Goal: Task Accomplishment & Management: Manage account settings

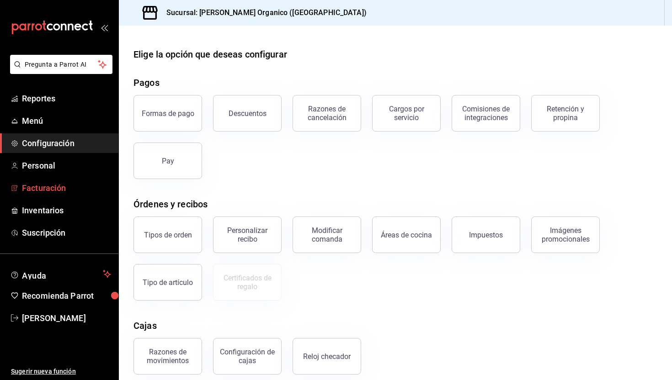
click at [60, 191] on span "Facturación" at bounding box center [66, 188] width 89 height 12
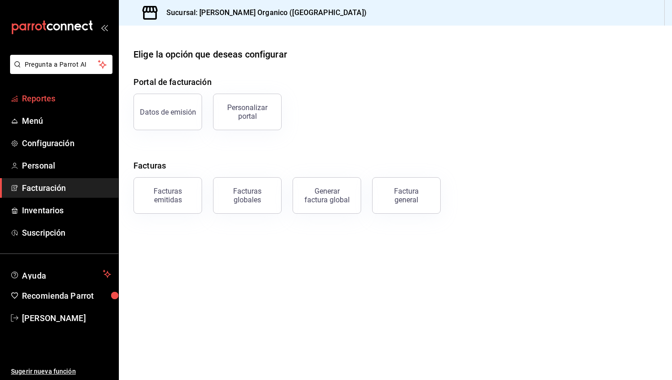
click at [50, 94] on span "Reportes" at bounding box center [66, 98] width 89 height 12
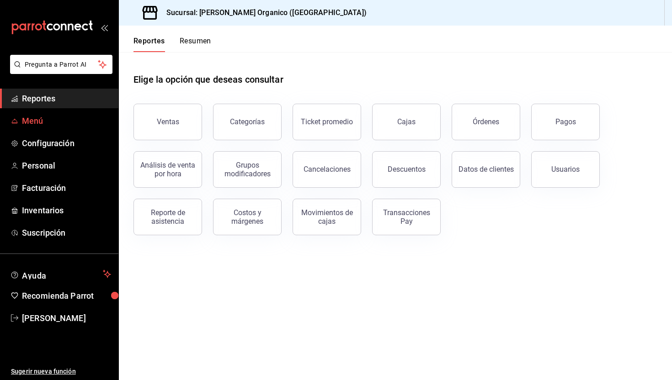
click at [43, 122] on span "Menú" at bounding box center [66, 121] width 89 height 12
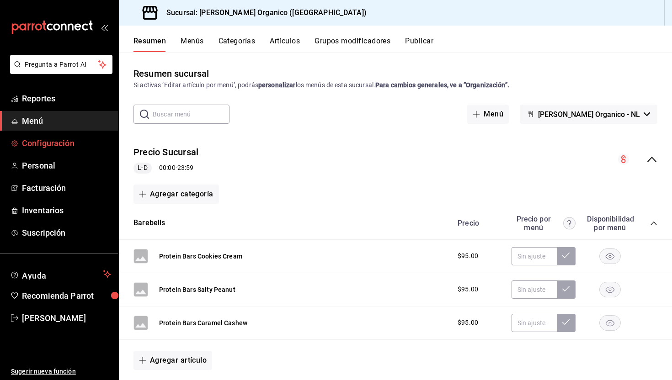
click at [49, 148] on span "Configuración" at bounding box center [66, 143] width 89 height 12
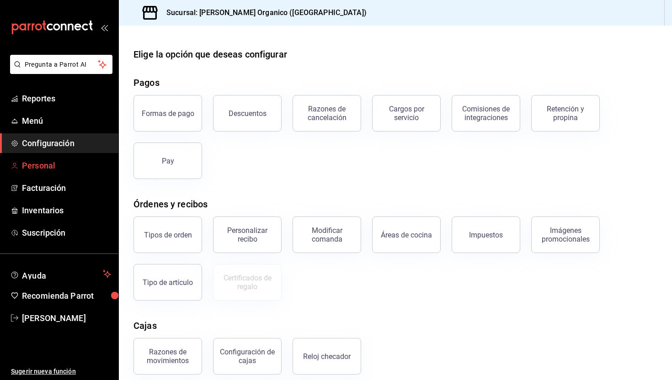
click at [48, 171] on span "Personal" at bounding box center [66, 165] width 89 height 12
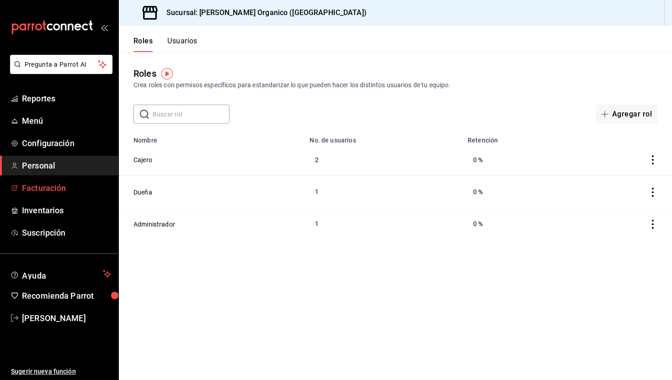
click at [37, 185] on span "Facturación" at bounding box center [66, 188] width 89 height 12
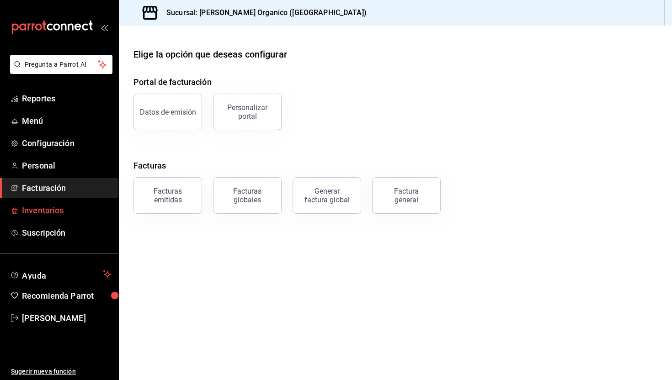
click at [48, 205] on span "Inventarios" at bounding box center [66, 210] width 89 height 12
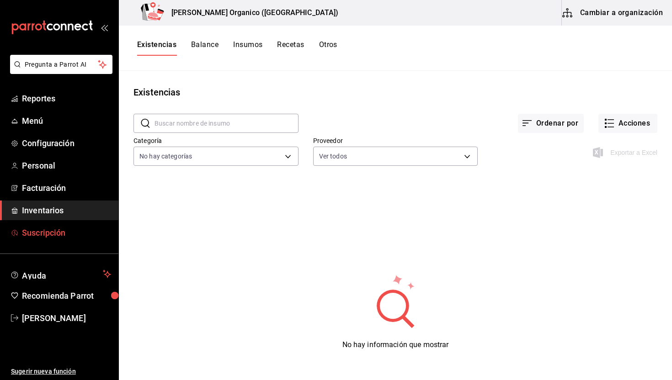
click at [48, 237] on span "Suscripción" at bounding box center [66, 233] width 89 height 12
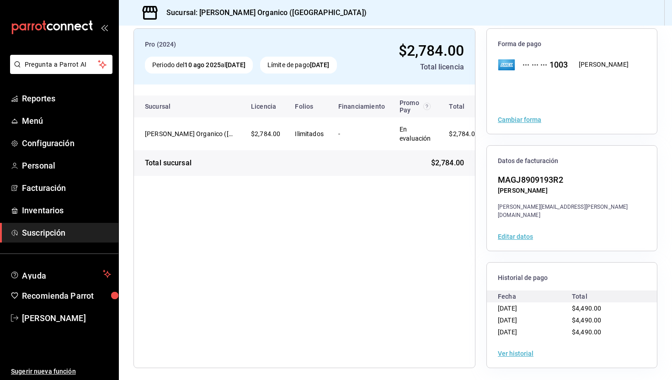
scroll to position [53, 0]
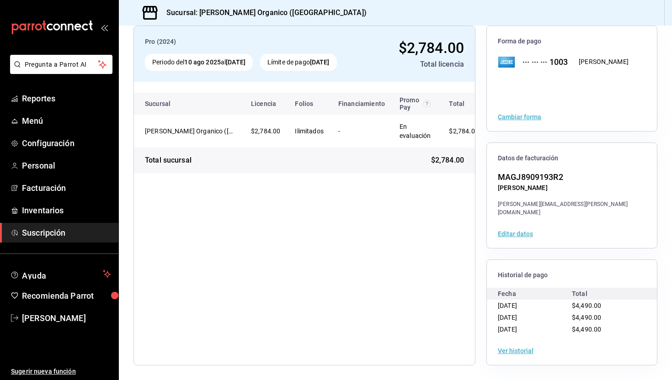
click at [520, 349] on button "Ver historial" at bounding box center [516, 351] width 36 height 6
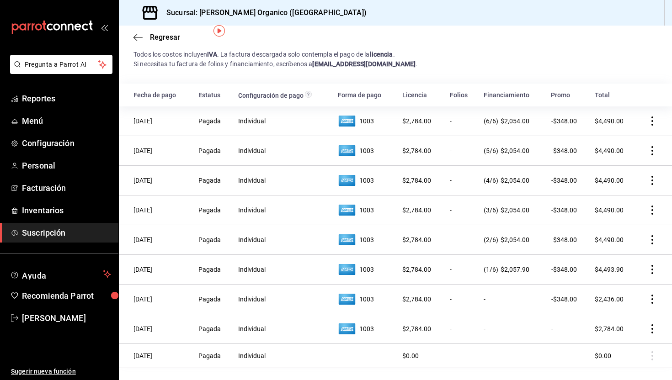
scroll to position [18, 0]
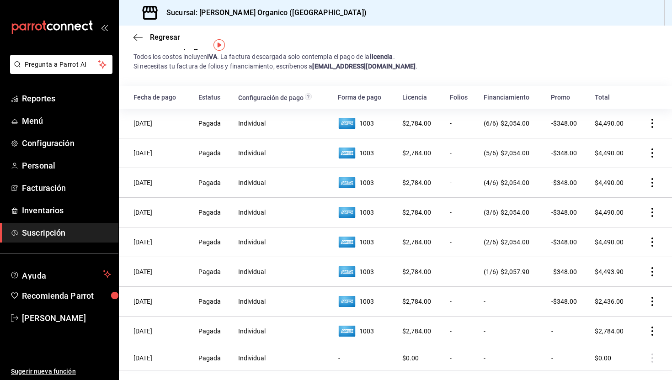
click at [654, 123] on icon "actions" at bounding box center [652, 123] width 9 height 9
click at [623, 73] on div at bounding box center [336, 190] width 672 height 380
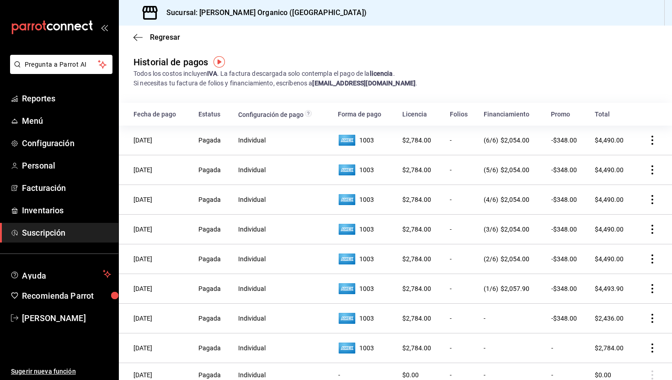
scroll to position [0, 0]
